Goal: Obtain resource: Download file/media

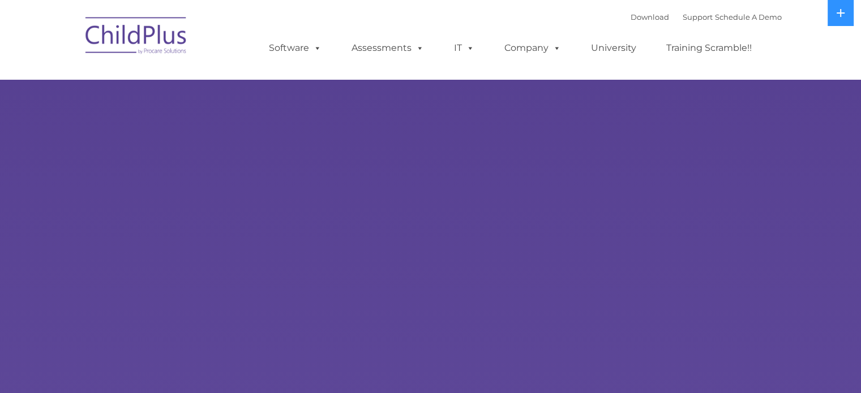
select select "MEDIUM"
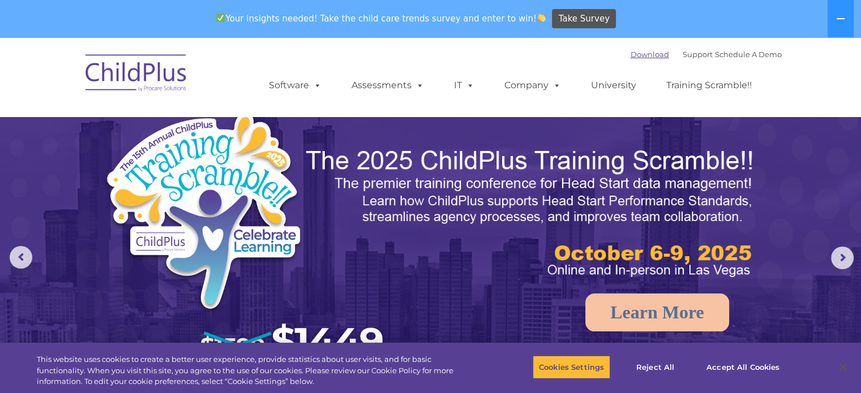
click at [630, 55] on link "Download" at bounding box center [649, 54] width 38 height 9
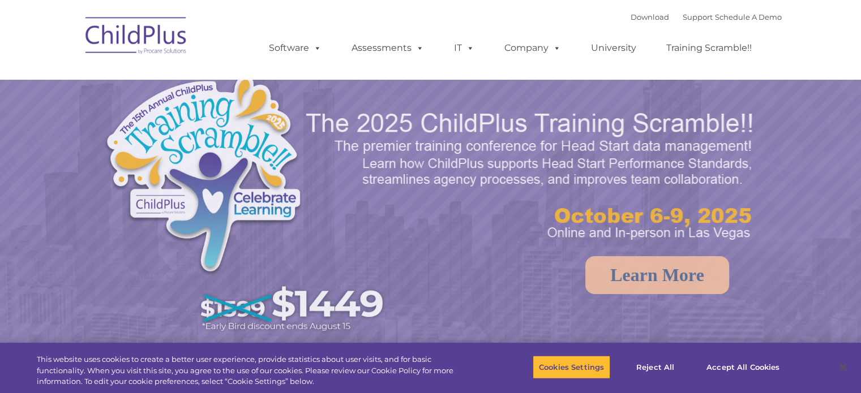
select select "MEDIUM"
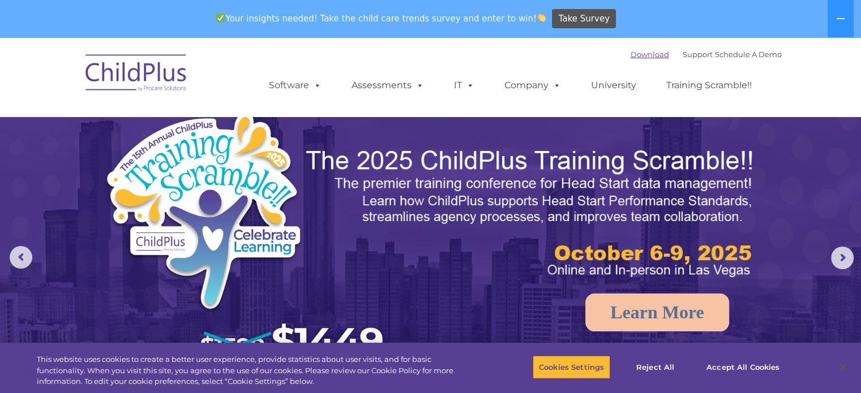
click at [630, 57] on link "Download" at bounding box center [649, 54] width 38 height 9
